Goal: Task Accomplishment & Management: Use online tool/utility

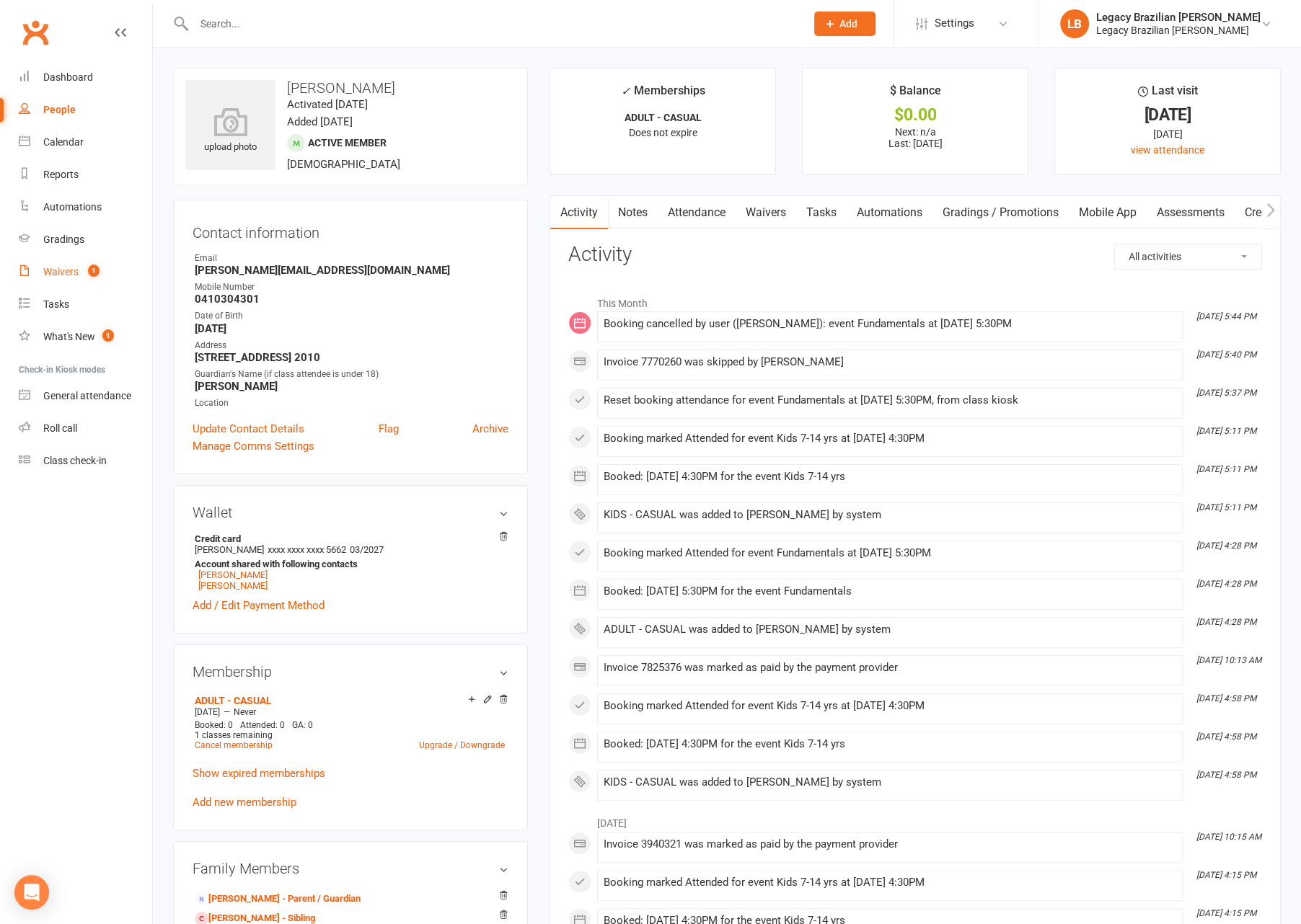
click at [71, 275] on div "Waivers" at bounding box center [61, 271] width 36 height 11
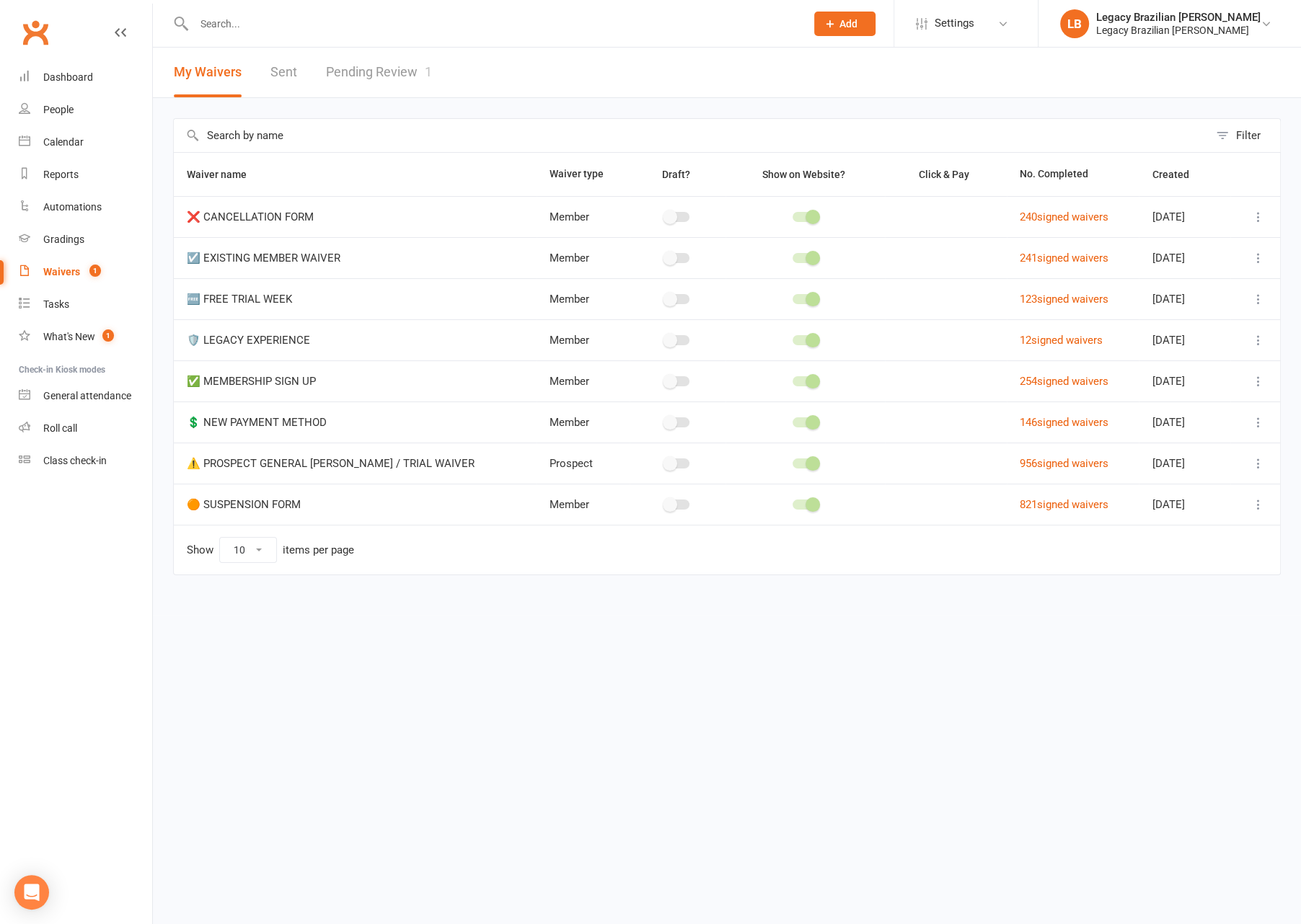
click at [417, 72] on link "Pending Review 1" at bounding box center [379, 72] width 106 height 50
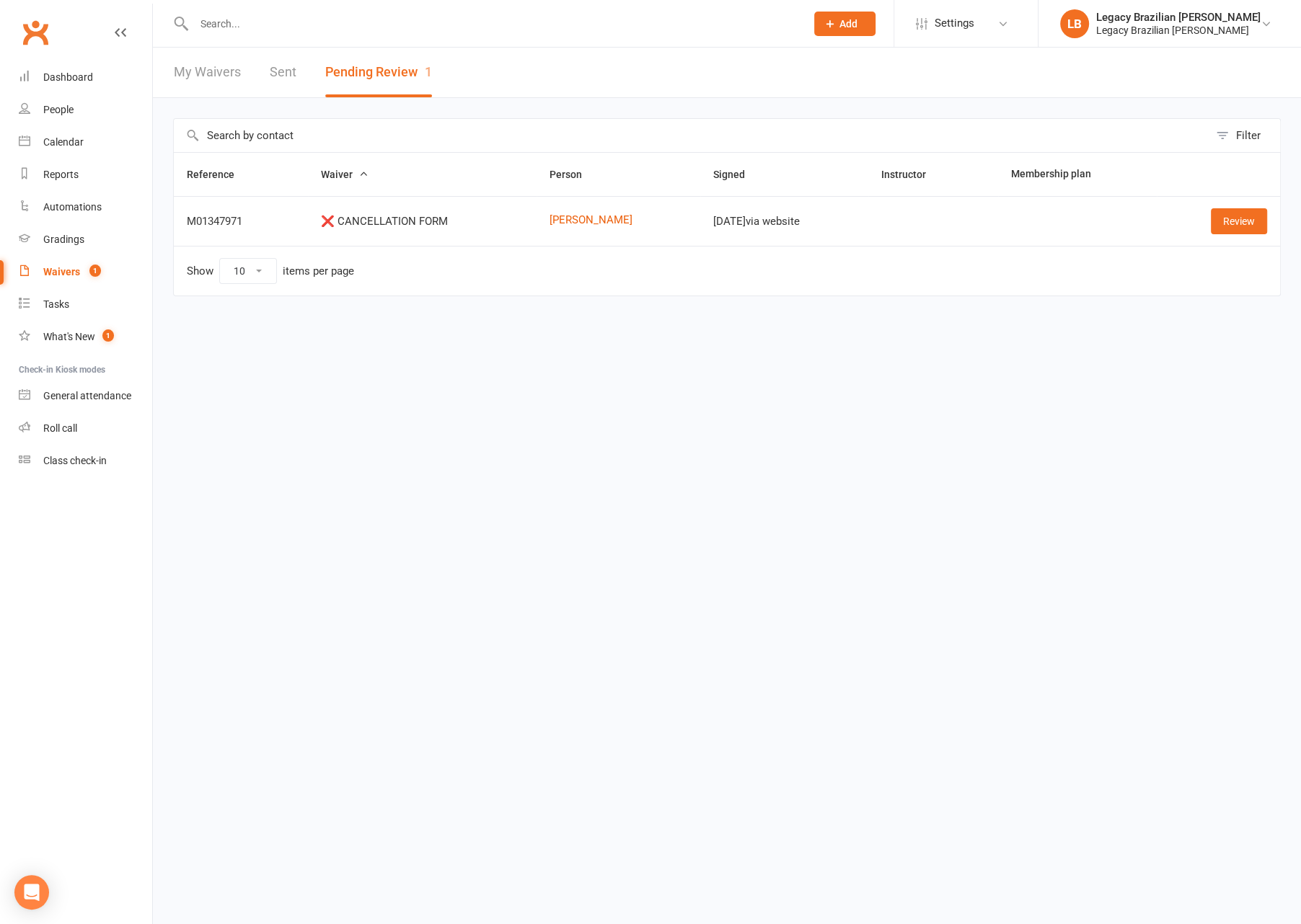
click at [400, 36] on div at bounding box center [484, 23] width 623 height 47
click at [399, 29] on input "text" at bounding box center [492, 23] width 606 height 20
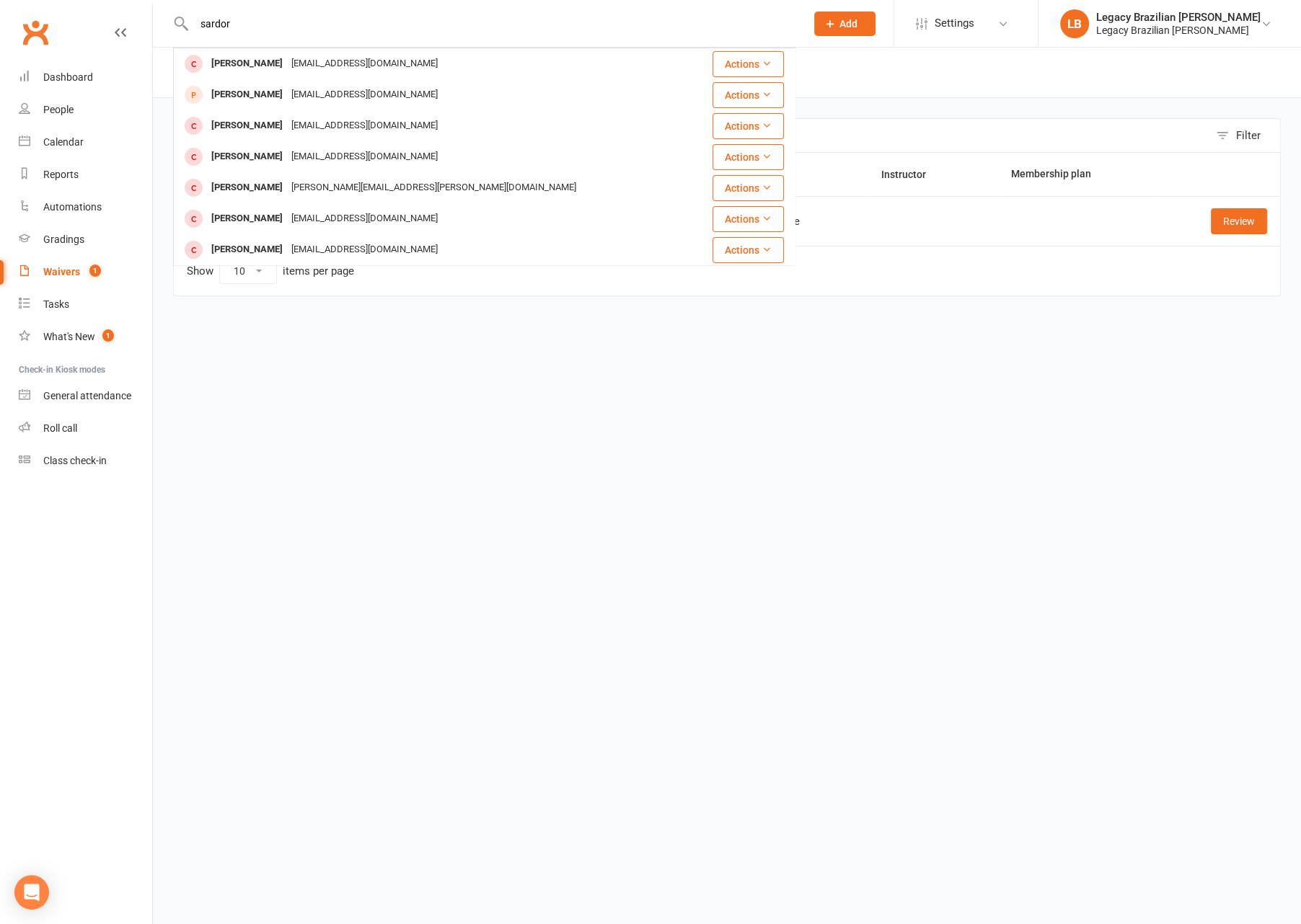
click at [290, 29] on input "sardor" at bounding box center [492, 23] width 606 height 20
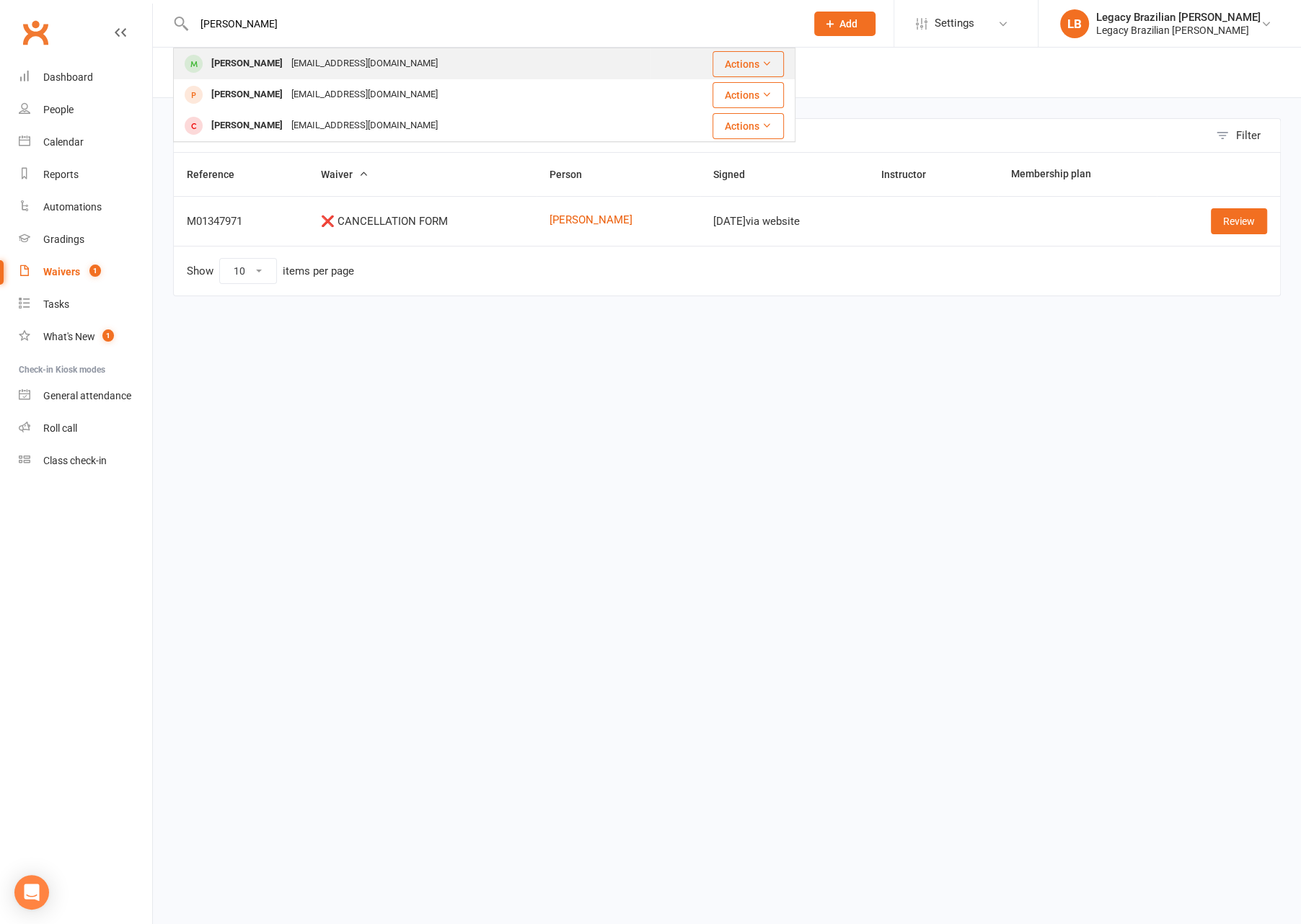
type input "[PERSON_NAME]"
click at [289, 61] on div "[PERSON_NAME] [EMAIL_ADDRESS][DOMAIN_NAME]" at bounding box center [324, 63] width 235 height 21
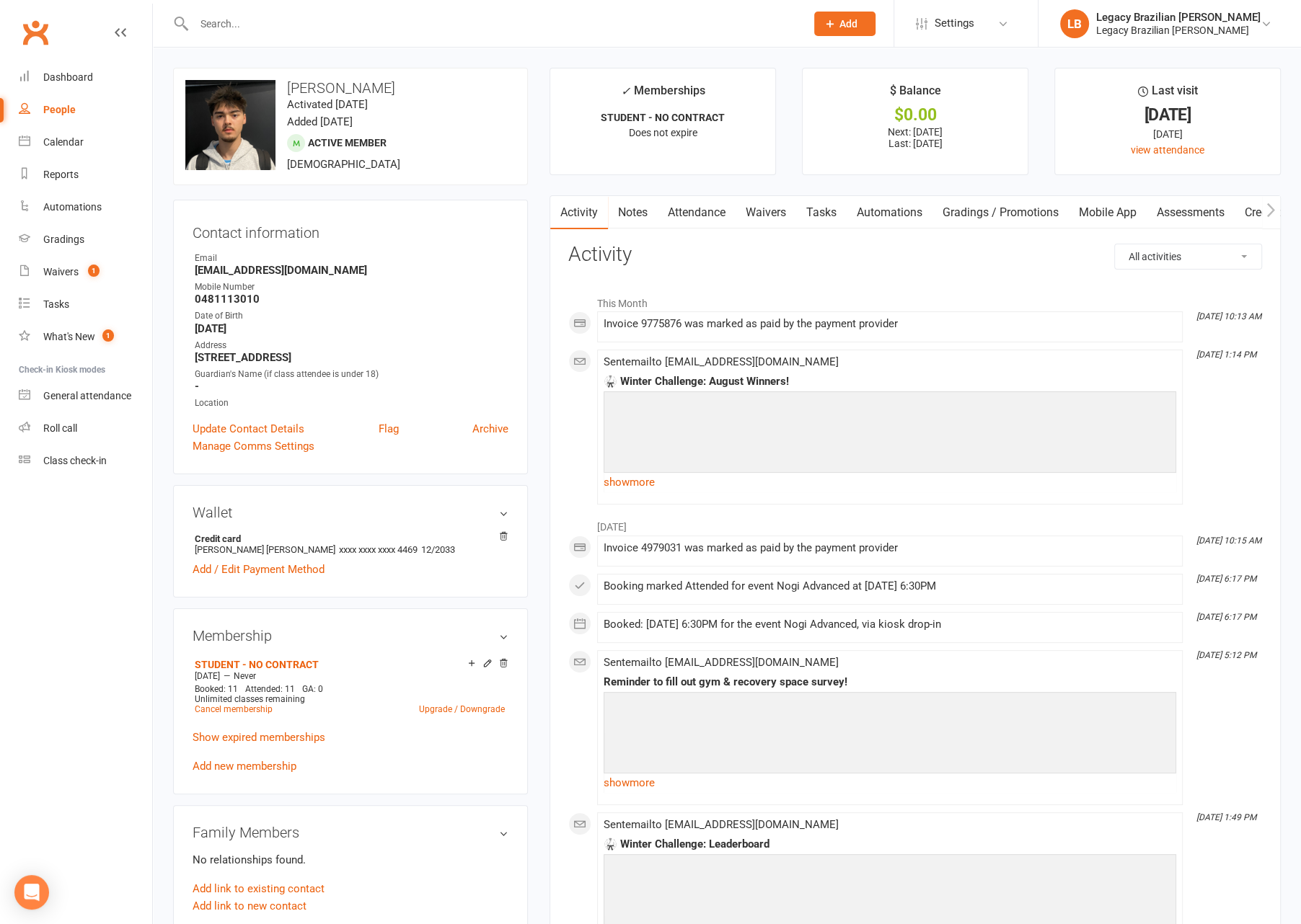
click at [771, 208] on link "Waivers" at bounding box center [766, 213] width 61 height 33
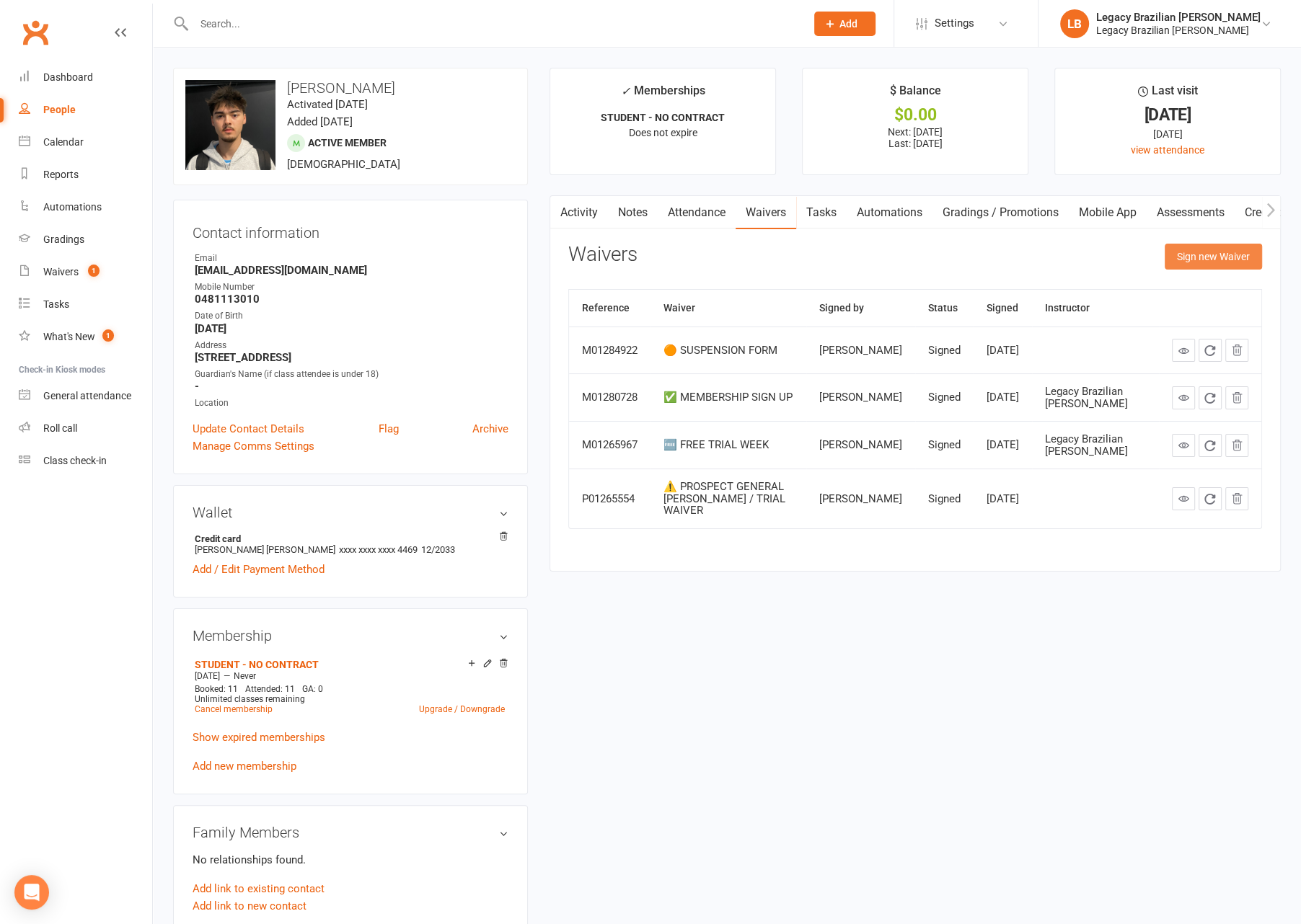
click at [1235, 256] on button "Sign new Waiver" at bounding box center [1213, 256] width 97 height 26
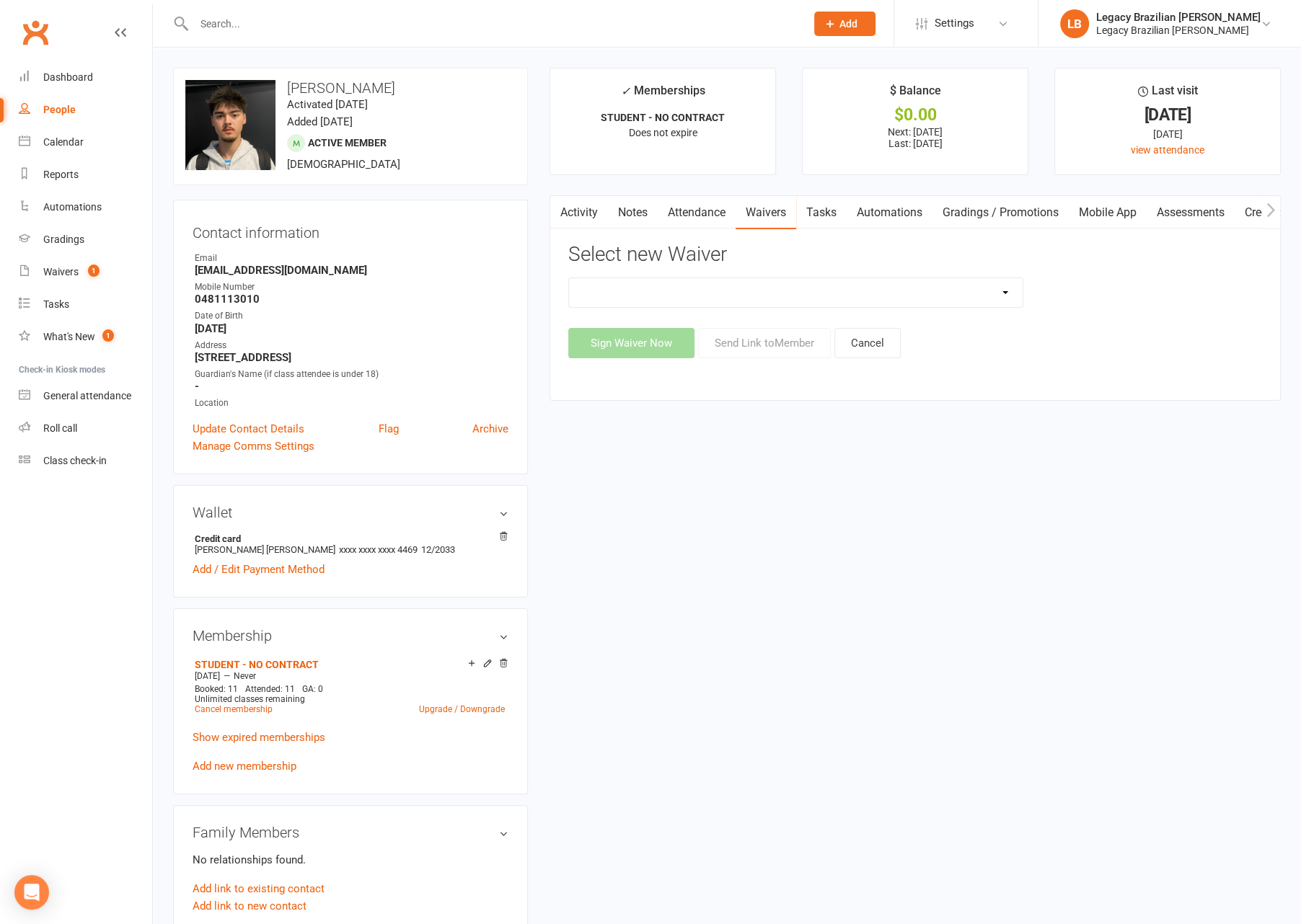
click at [711, 302] on select "❌ CANCELLATION FORM ☑️ EXISTING MEMBER WAIVER 🆓 FREE TRIAL WEEK 🛡️ LEGACY EXPER…" at bounding box center [796, 292] width 454 height 29
select select "10084"
click at [569, 278] on select "❌ CANCELLATION FORM ☑️ EXISTING MEMBER WAIVER 🆓 FREE TRIAL WEEK 🛡️ LEGACY EXPER…" at bounding box center [796, 292] width 454 height 29
click at [761, 336] on button "Send Link to Member" at bounding box center [764, 342] width 133 height 30
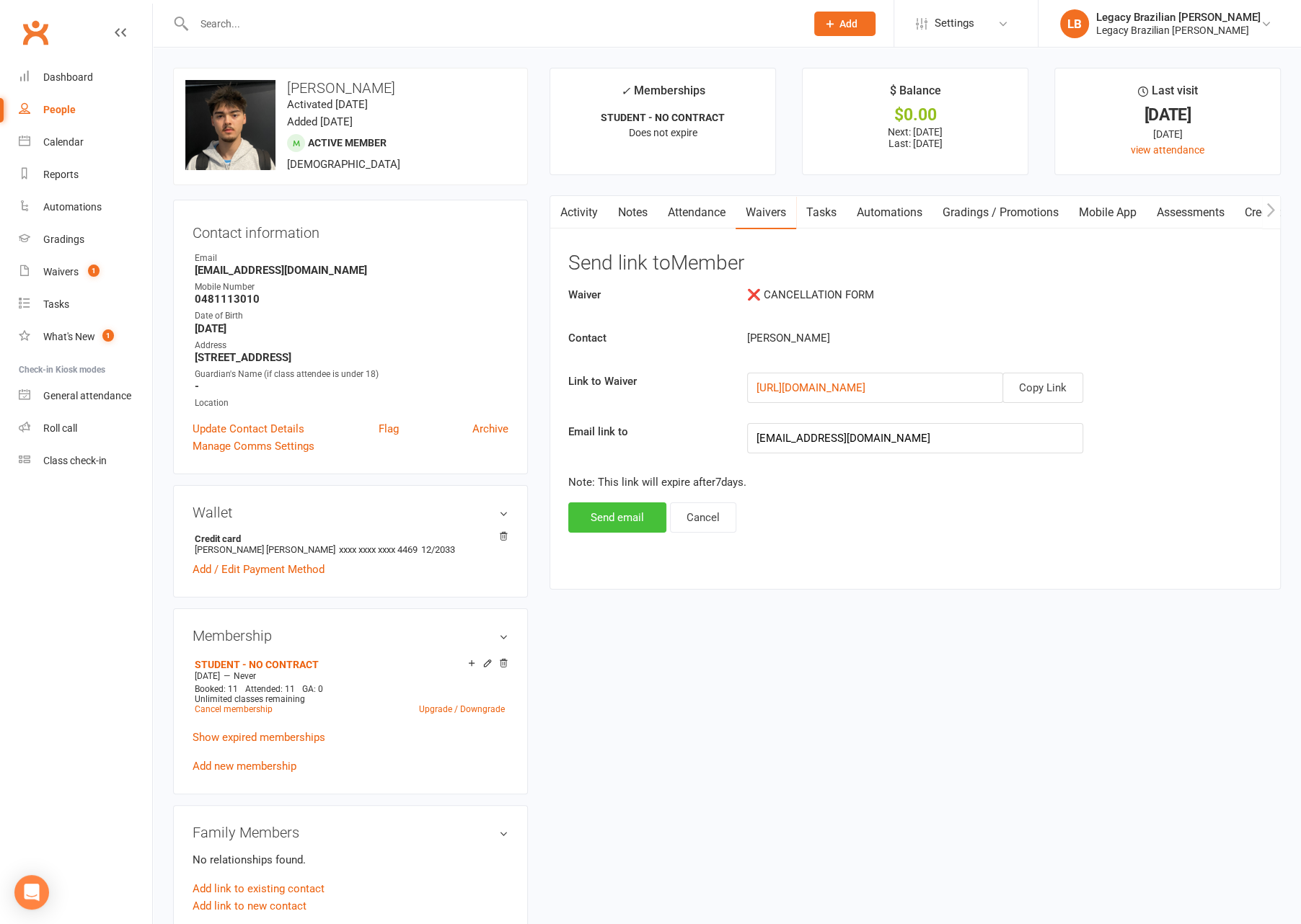
click at [624, 517] on button "Send email" at bounding box center [617, 517] width 98 height 30
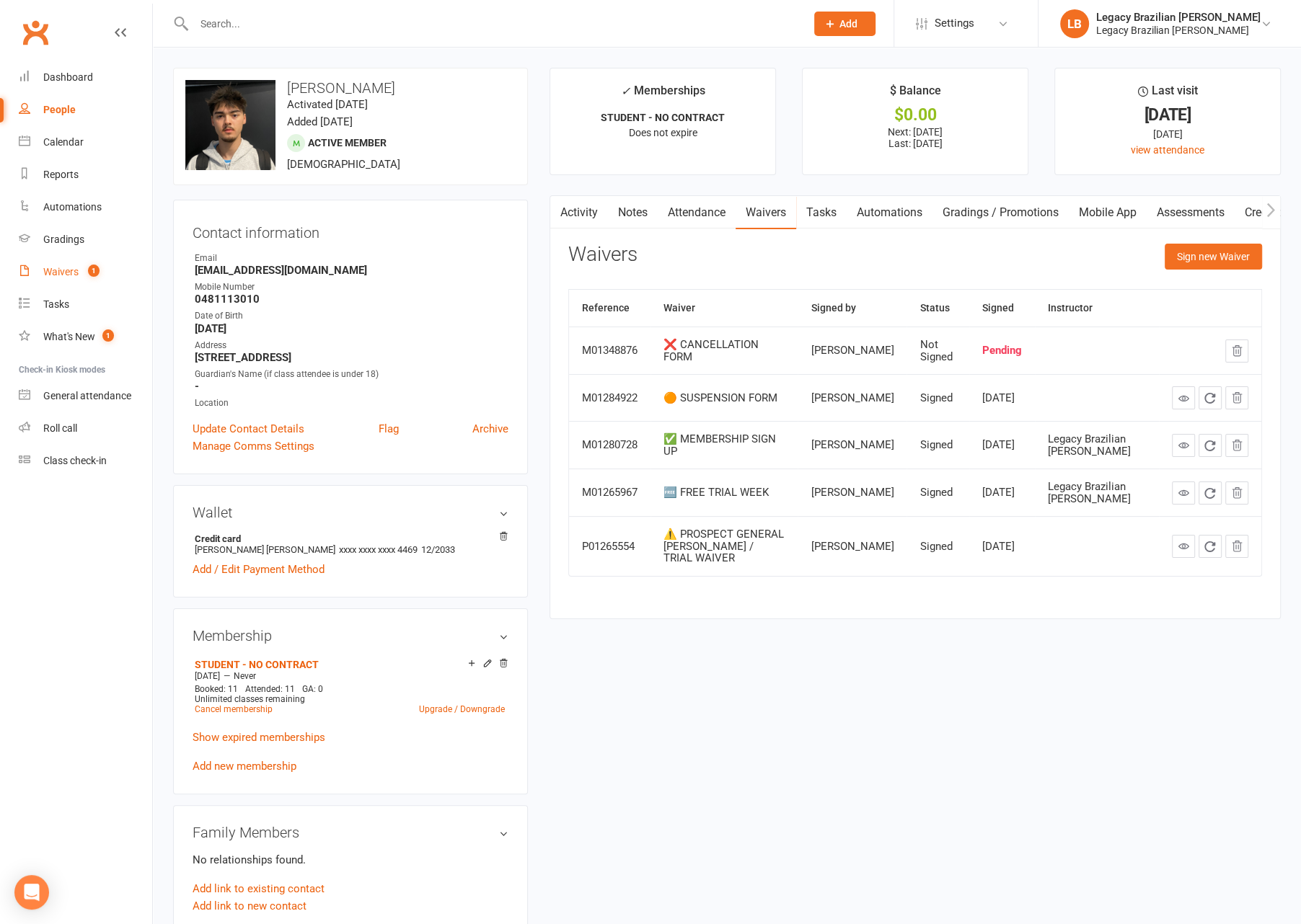
click at [70, 276] on div "Waivers" at bounding box center [61, 271] width 36 height 11
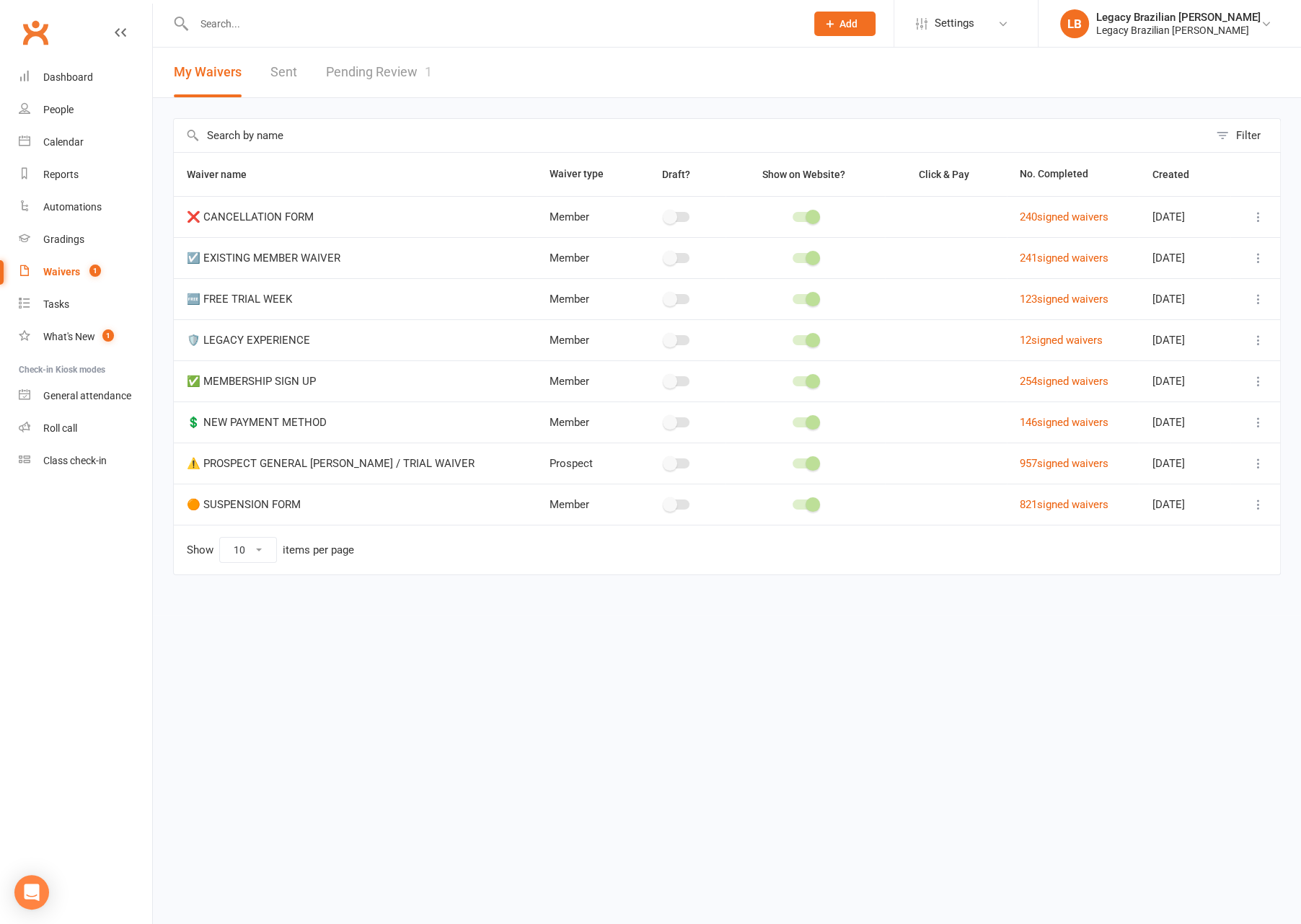
click at [399, 70] on link "Pending Review 1" at bounding box center [379, 72] width 106 height 50
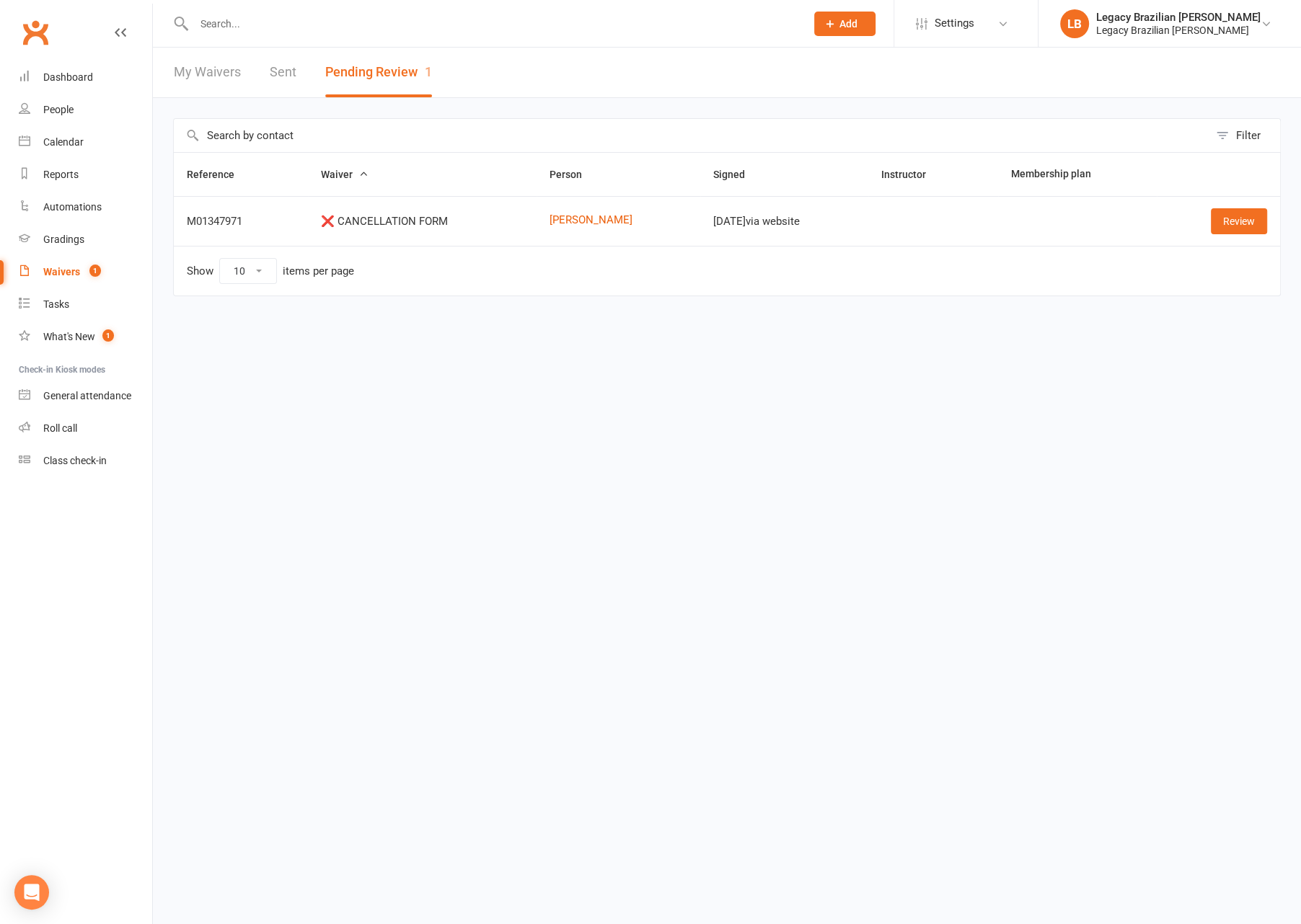
click at [57, 268] on div "Waivers" at bounding box center [62, 271] width 37 height 11
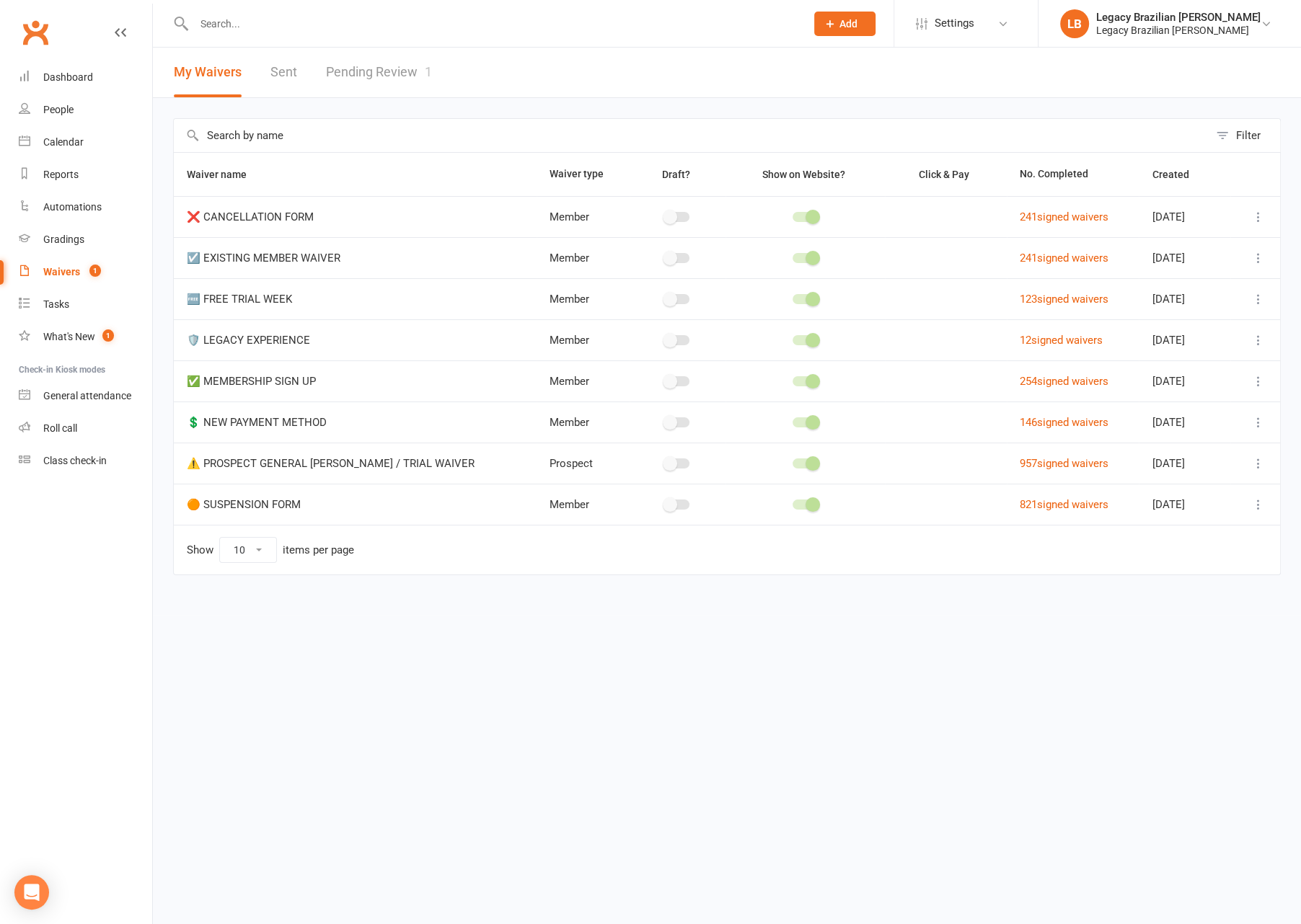
click at [369, 76] on link "Pending Review 1" at bounding box center [379, 72] width 106 height 50
